Goal: Find specific page/section: Find specific page/section

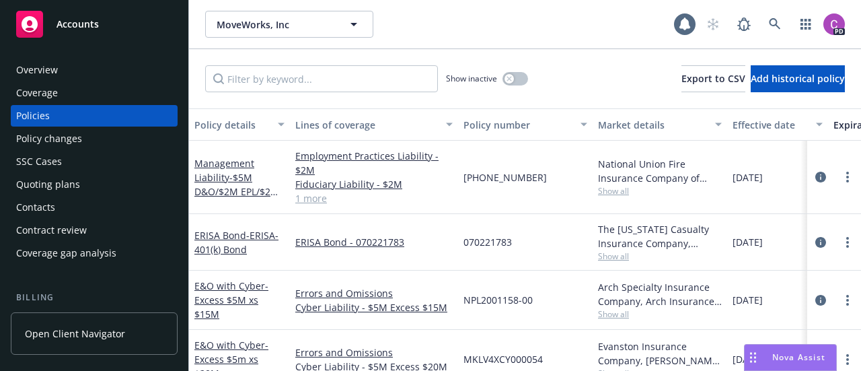
click at [93, 26] on span "Accounts" at bounding box center [78, 24] width 42 height 11
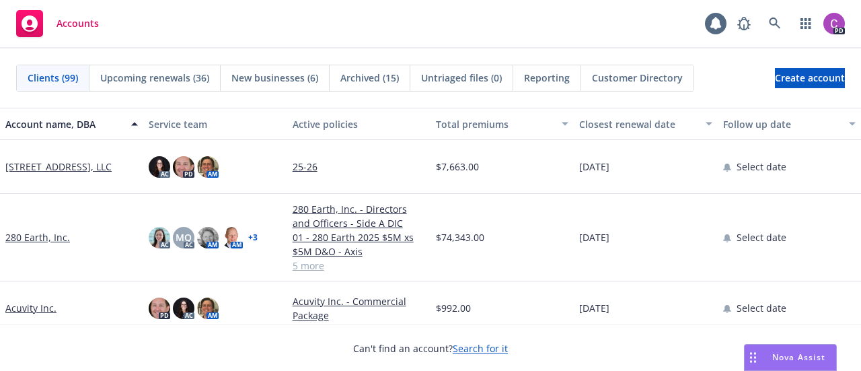
click at [621, 77] on span "Customer Directory" at bounding box center [637, 78] width 91 height 14
click at [646, 77] on span "Customer Directory" at bounding box center [637, 78] width 91 height 14
